Goal: Browse casually: Explore the website without a specific task or goal

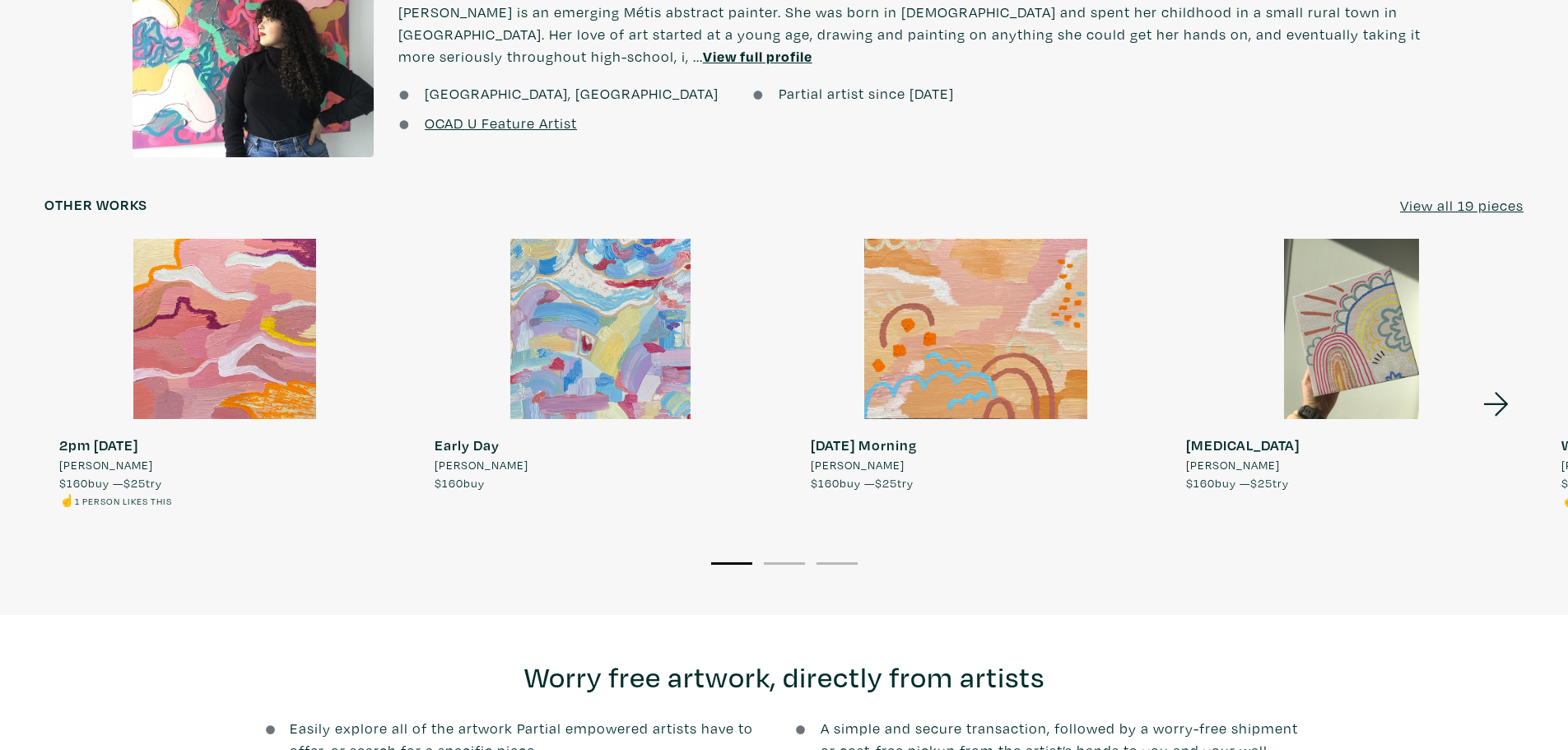
scroll to position [1529, 0]
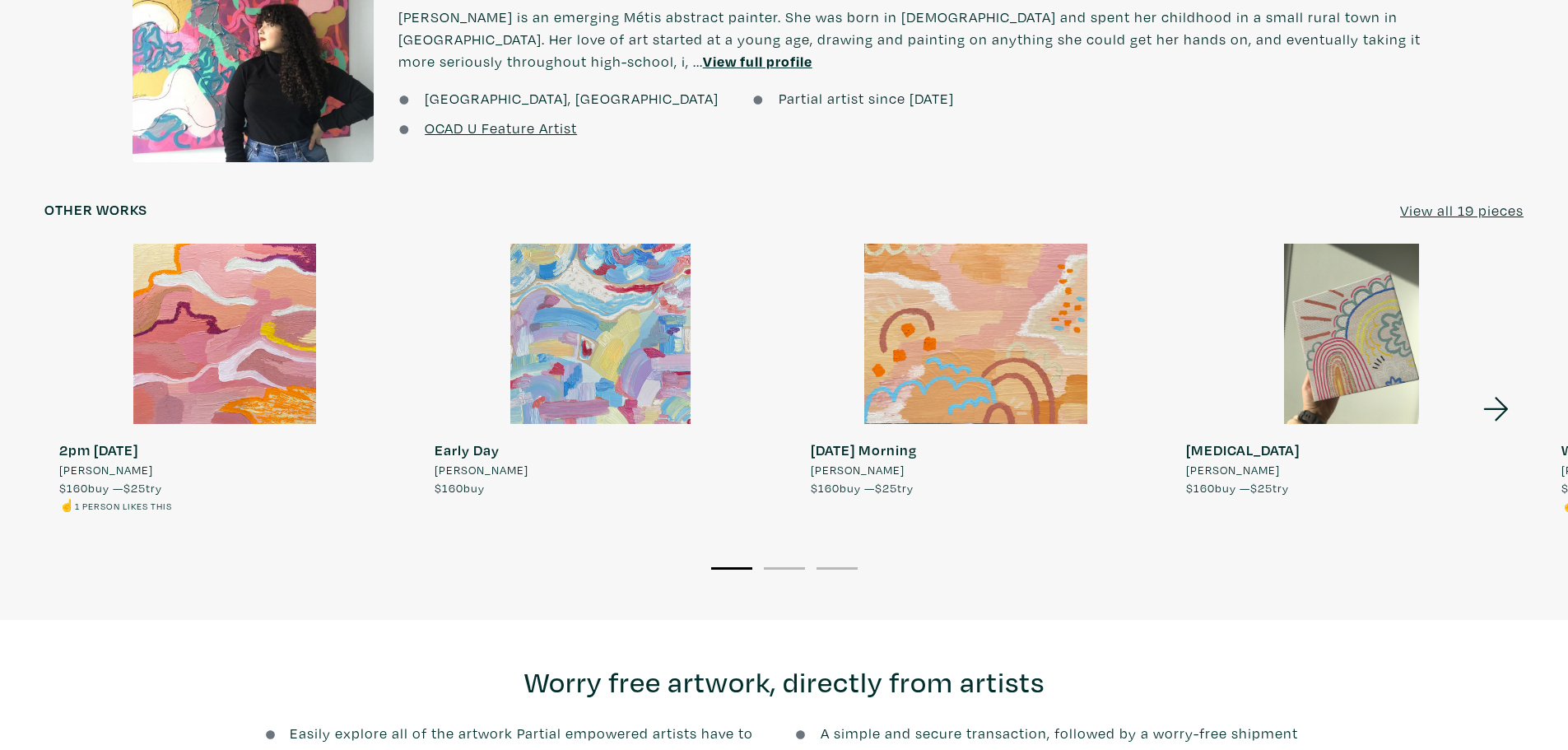
click at [776, 414] on div at bounding box center [1352, 333] width 360 height 180
click at [776, 399] on icon at bounding box center [1496, 409] width 56 height 44
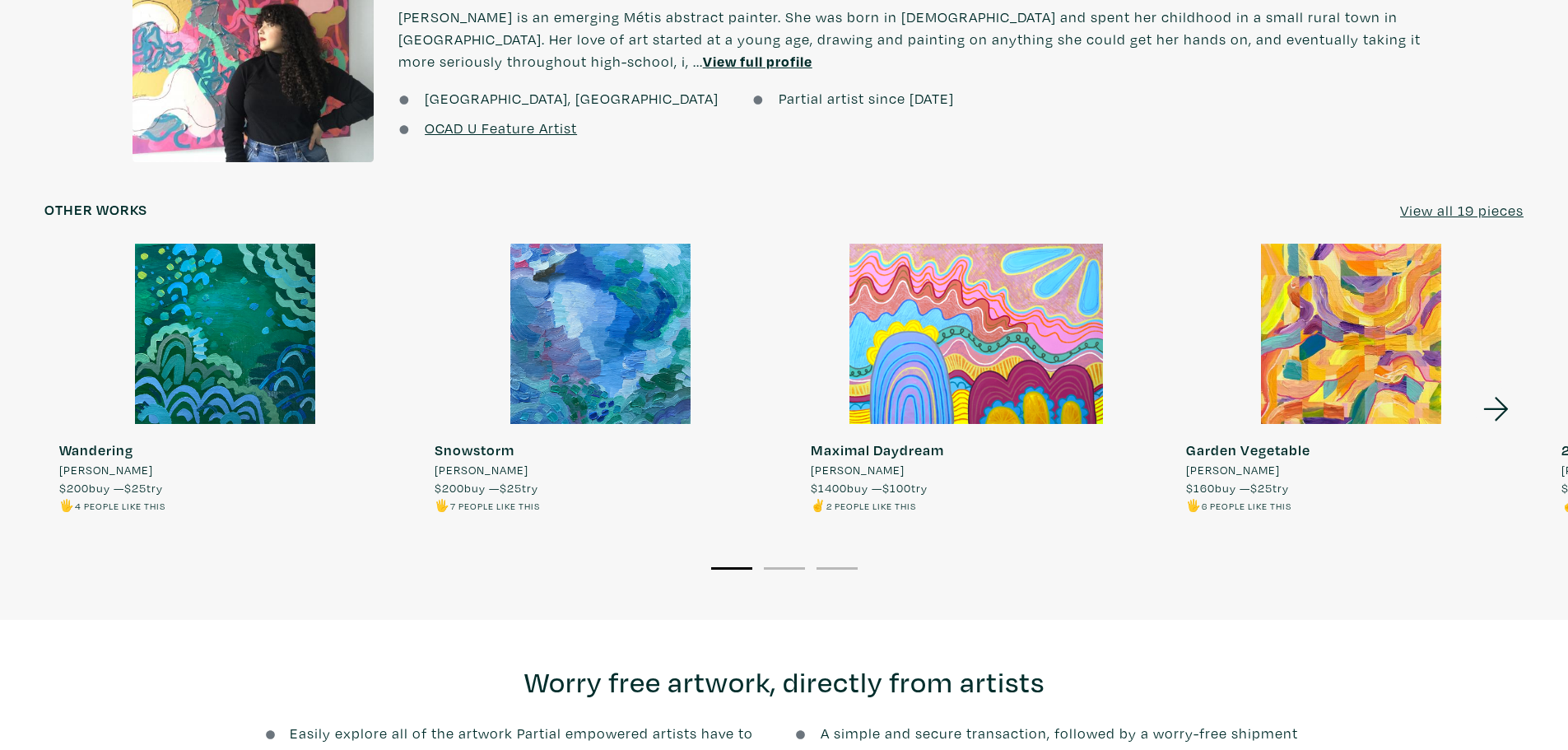
click at [1499, 406] on icon at bounding box center [1496, 409] width 56 height 44
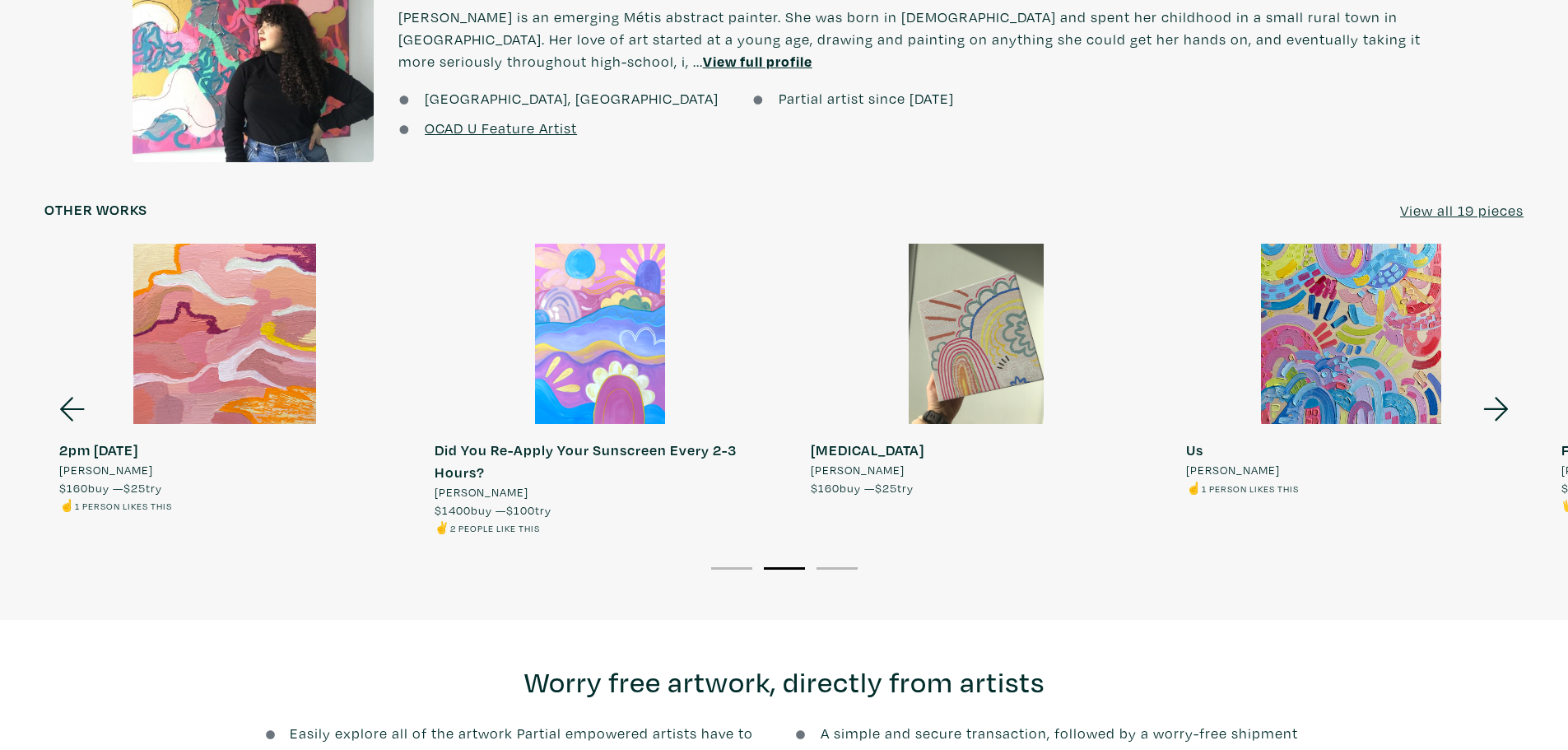
click at [1500, 413] on icon at bounding box center [1496, 409] width 56 height 44
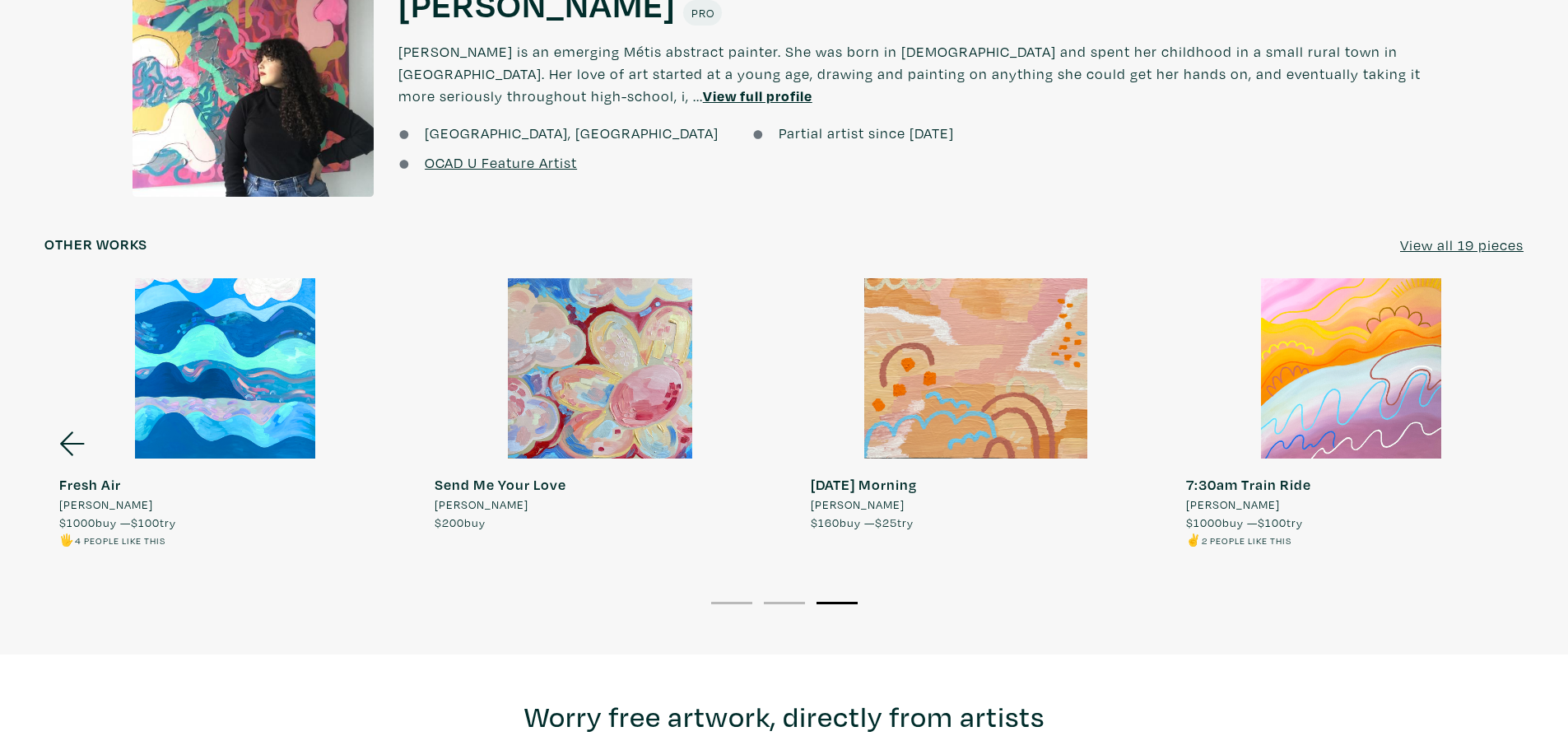
scroll to position [1479, 0]
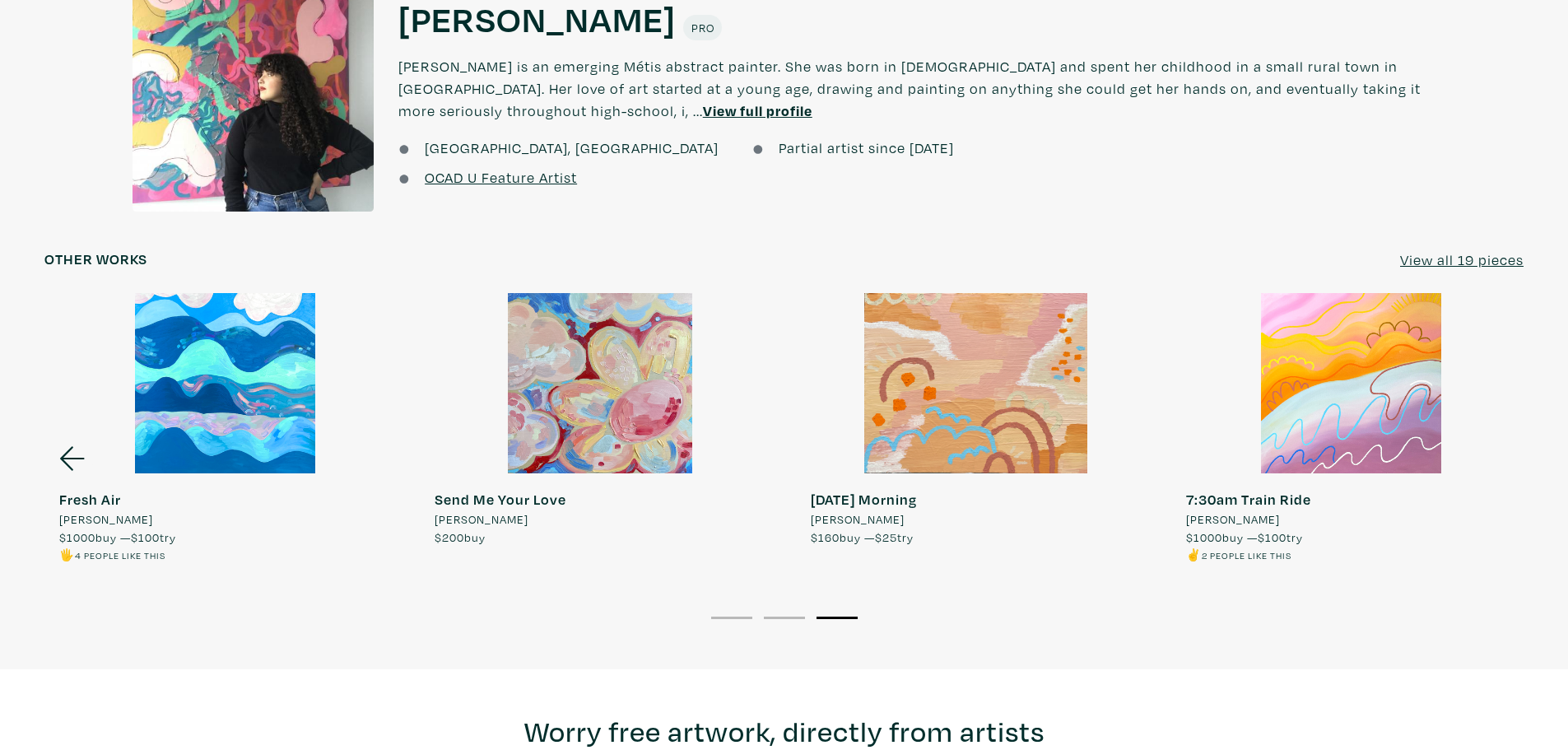
click at [1448, 262] on u "View all 19 pieces" at bounding box center [1462, 259] width 123 height 19
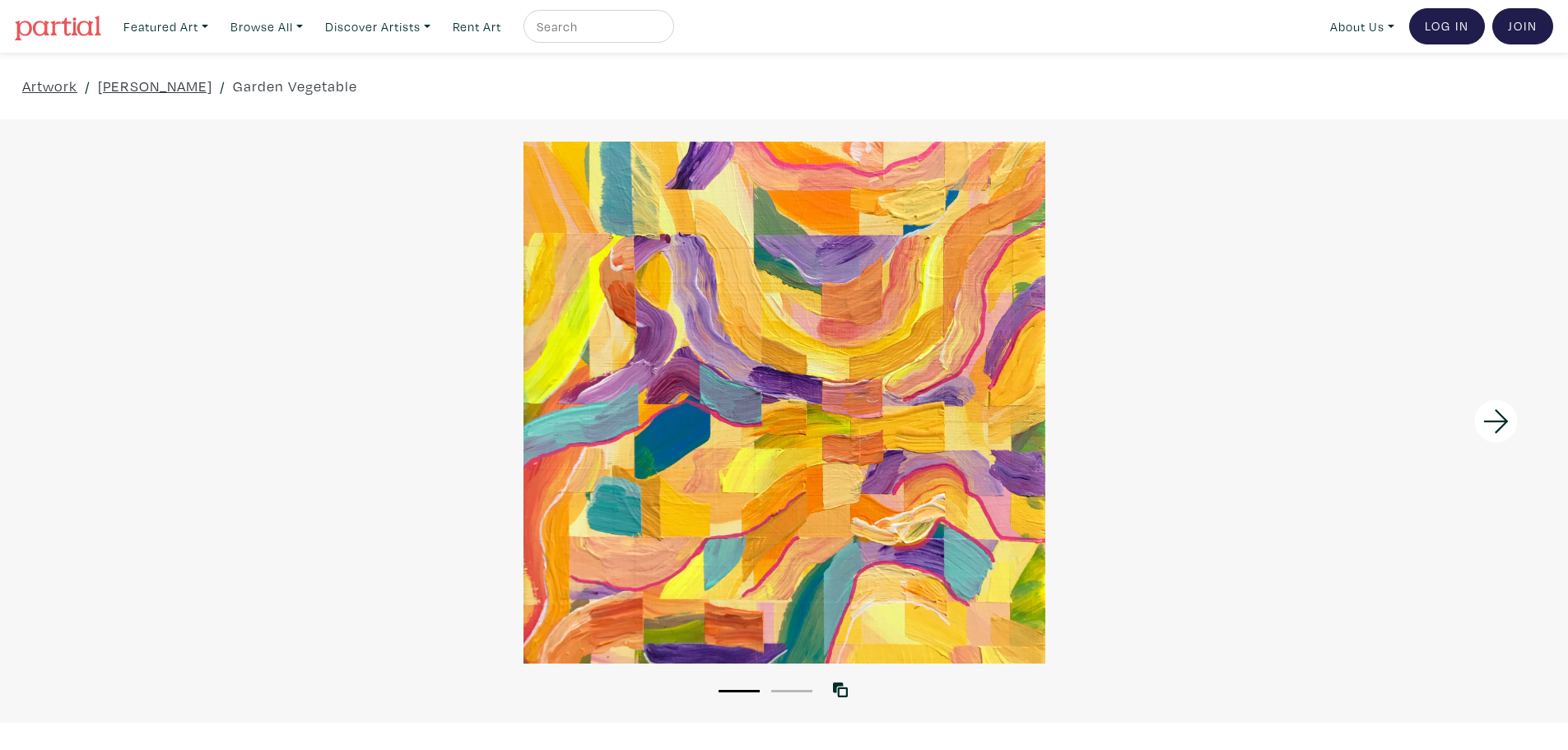
click at [1487, 405] on icon at bounding box center [1496, 421] width 56 height 44
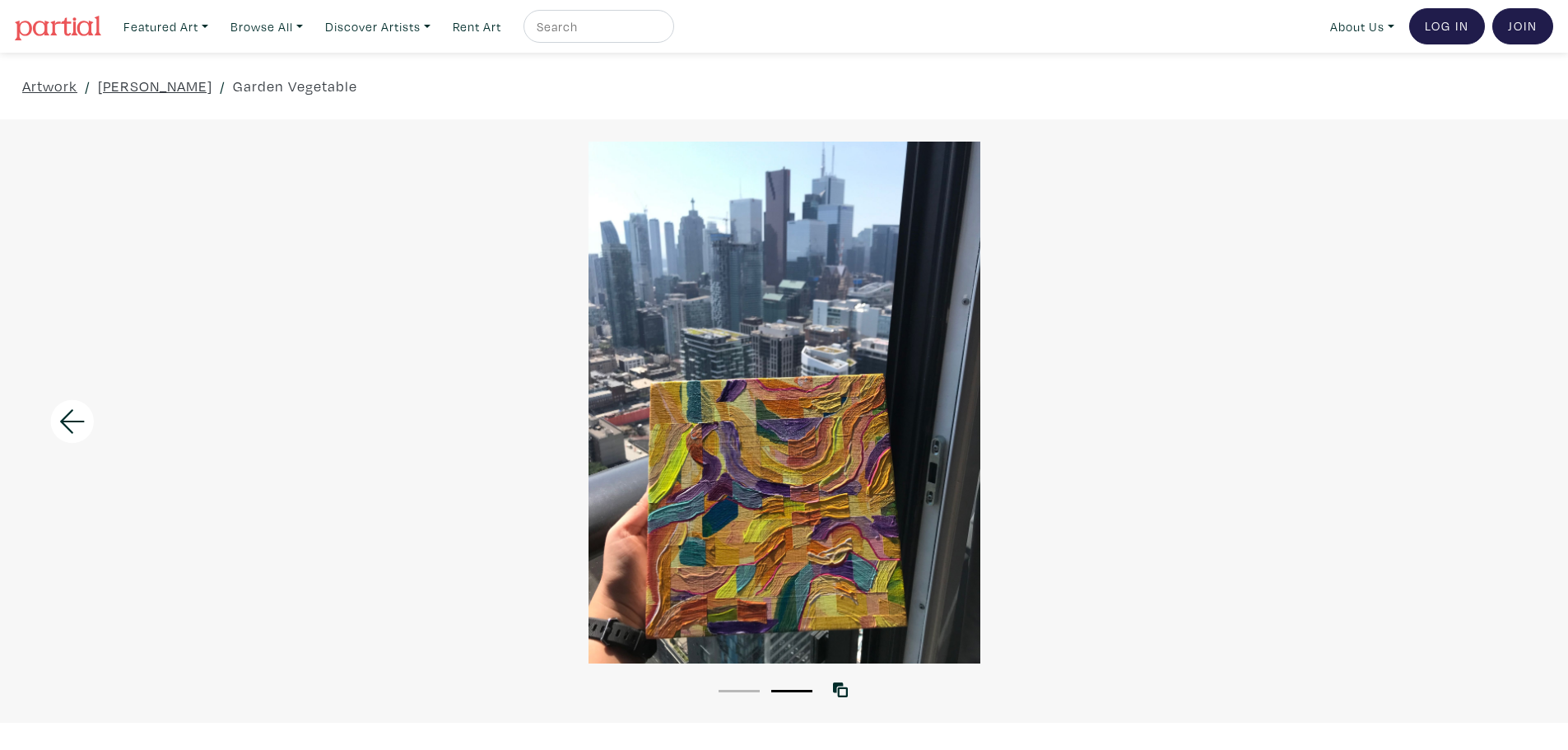
click at [80, 437] on icon at bounding box center [72, 421] width 56 height 44
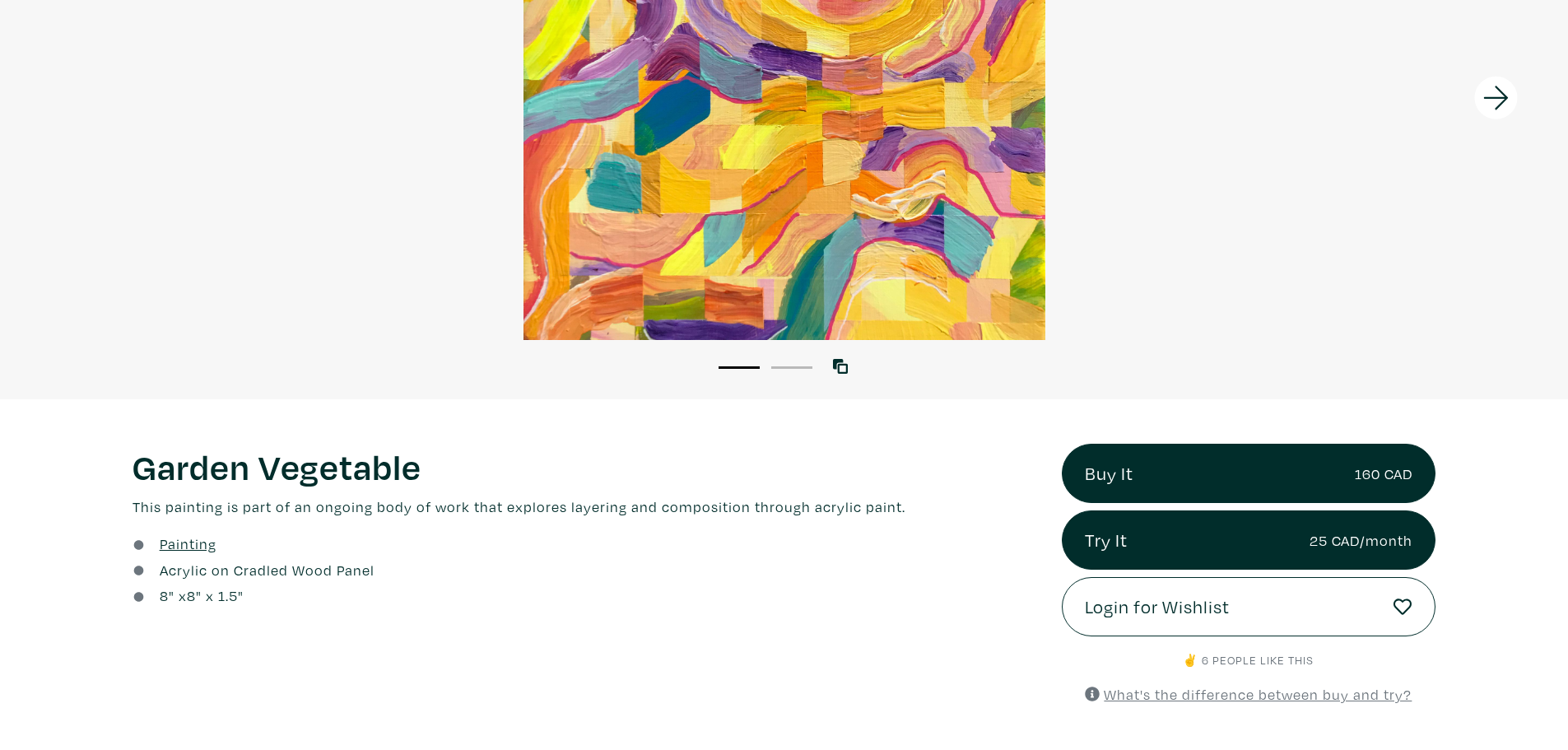
scroll to position [304, 0]
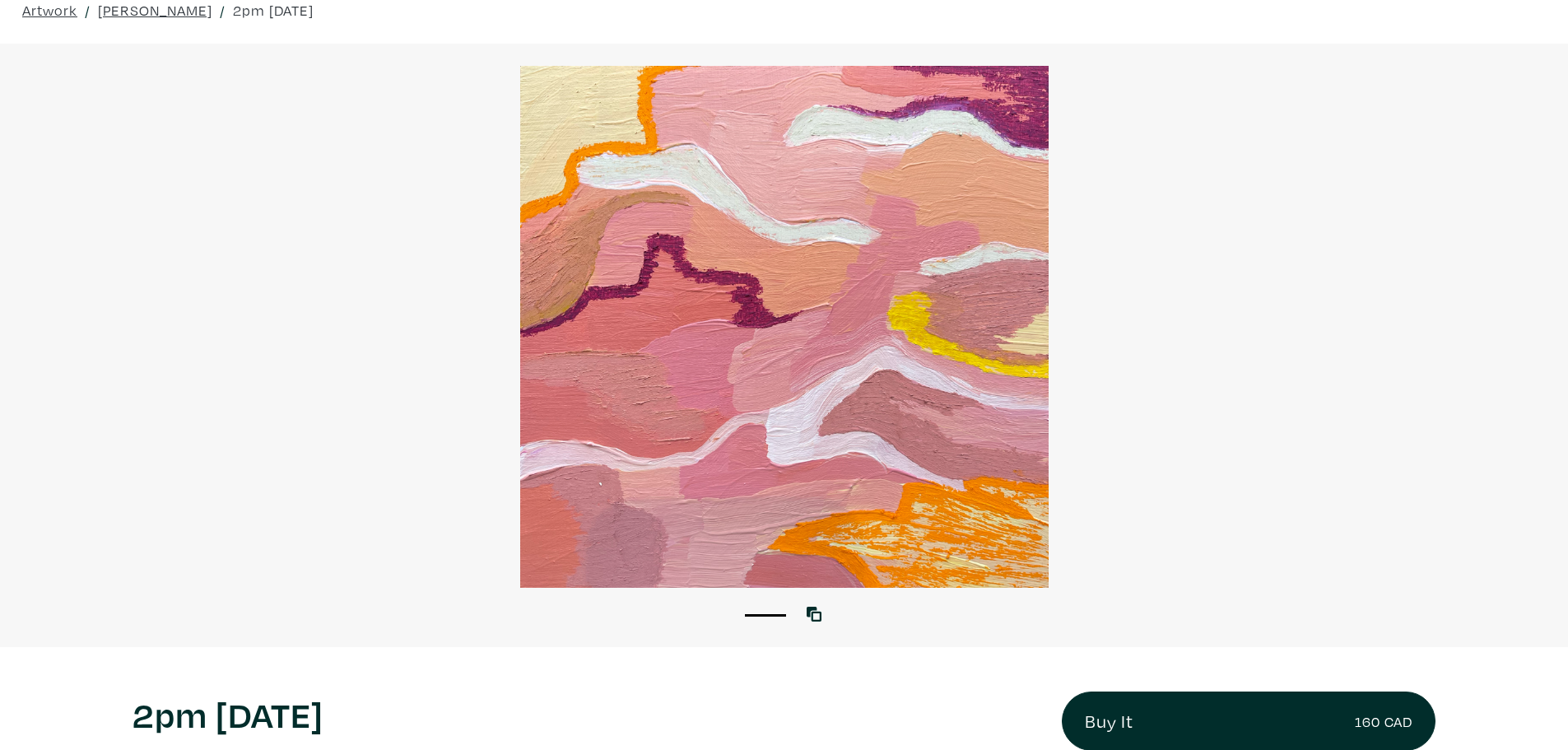
scroll to position [82, 0]
